Goal: Obtain resource: Obtain resource

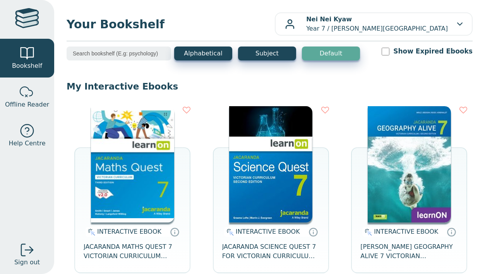
click at [273, 176] on img at bounding box center [270, 164] width 83 height 116
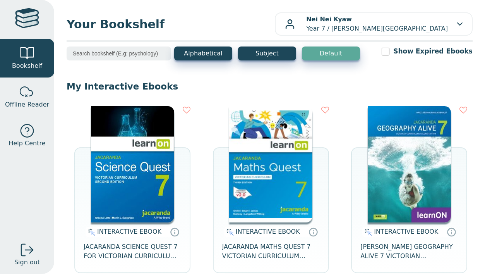
click at [149, 182] on img at bounding box center [132, 164] width 83 height 116
